Goal: Information Seeking & Learning: Understand process/instructions

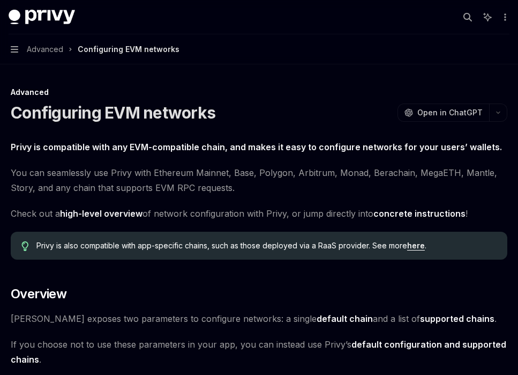
scroll to position [2074, 0]
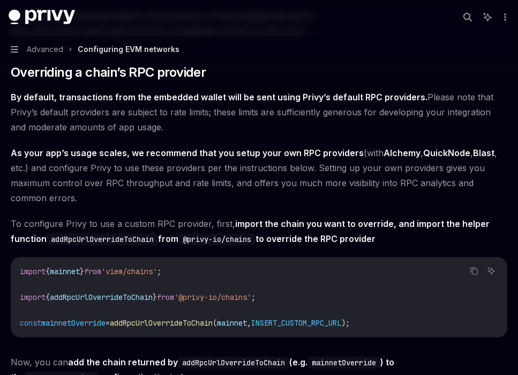
click at [252, 127] on span "By default, transactions from the embedded wallet will be sent using Privy’s de…" at bounding box center [259, 112] width 497 height 45
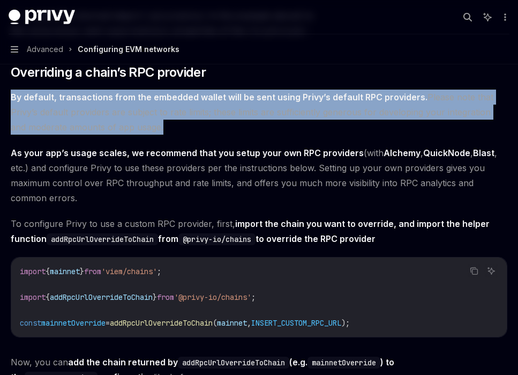
click at [252, 127] on span "By default, transactions from the embedded wallet will be sent using Privy’s de…" at bounding box center [259, 112] width 497 height 45
click at [252, 135] on span "By default, transactions from the embedded wallet will be sent using Privy’s de…" at bounding box center [259, 112] width 497 height 45
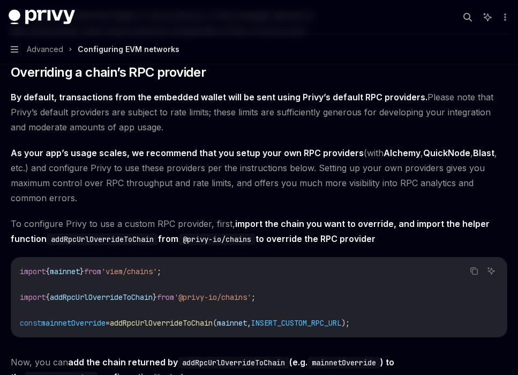
drag, startPoint x: 251, startPoint y: 145, endPoint x: 247, endPoint y: 135, distance: 11.0
click at [247, 135] on span "By default, transactions from the embedded wallet will be sent using Privy’s de…" at bounding box center [259, 112] width 497 height 45
click at [318, 158] on strong "As your app’s usage scales, we recommend that you setup your own RPC providers" at bounding box center [187, 152] width 353 height 11
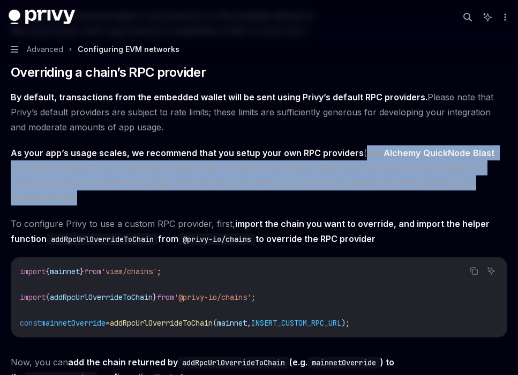
drag, startPoint x: 357, startPoint y: 169, endPoint x: 372, endPoint y: 208, distance: 41.9
click at [372, 205] on span "As your app’s usage scales, we recommend that you setup your own RPC providers …" at bounding box center [259, 175] width 497 height 60
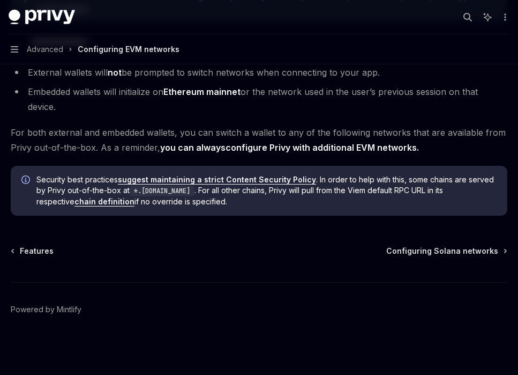
scroll to position [2584, 0]
